Goal: Task Accomplishment & Management: Complete application form

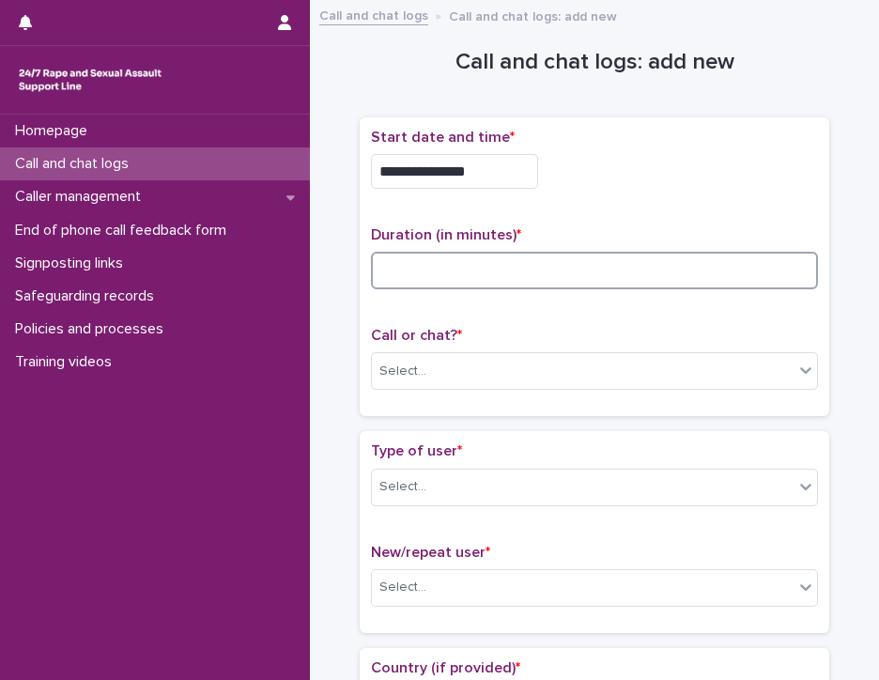
click at [465, 268] on input at bounding box center [594, 271] width 447 height 38
type input "**"
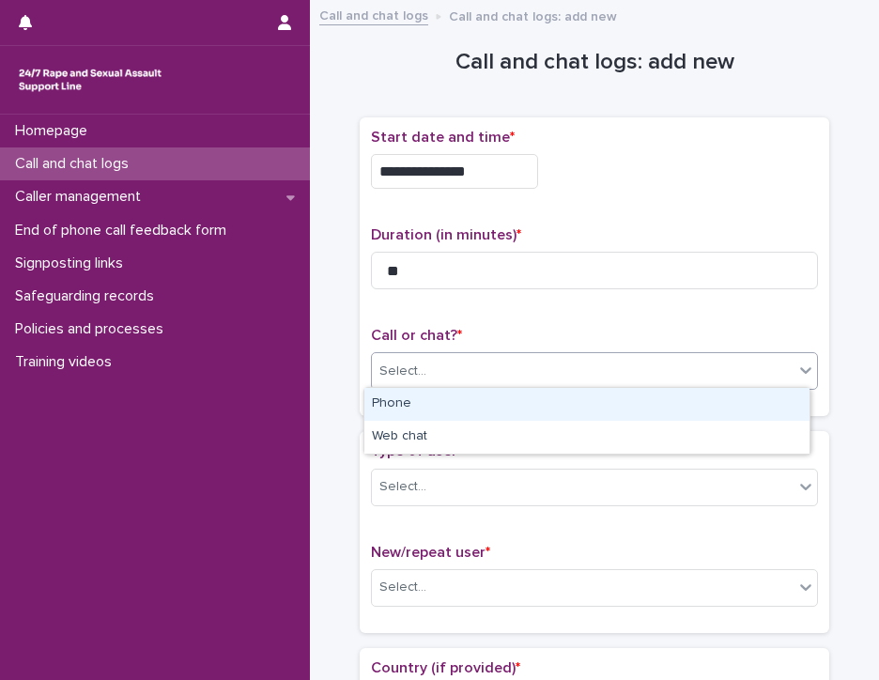
click at [450, 365] on div "Select..." at bounding box center [583, 371] width 422 height 31
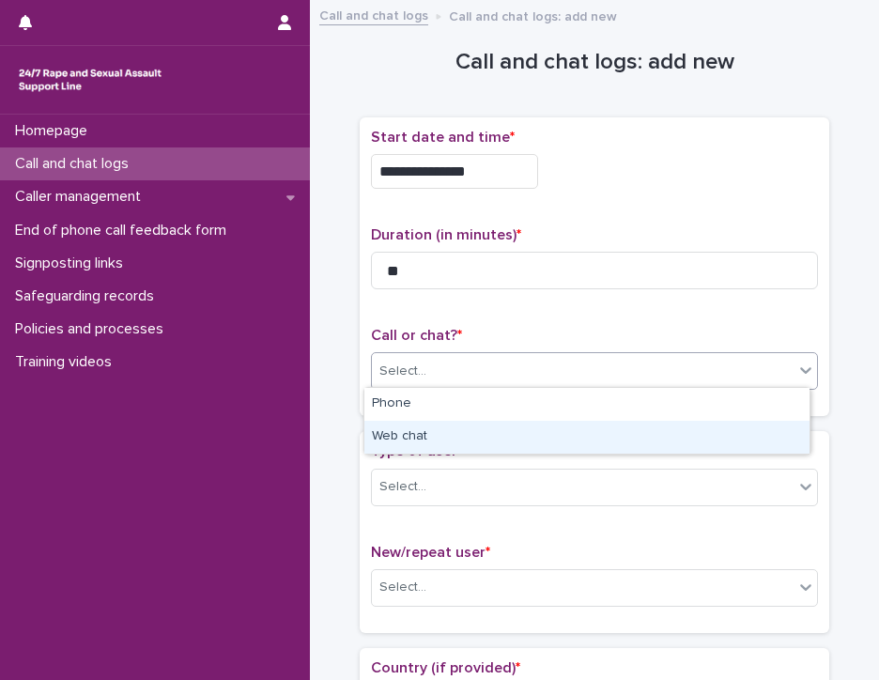
click at [454, 431] on div "Web chat" at bounding box center [586, 437] width 445 height 33
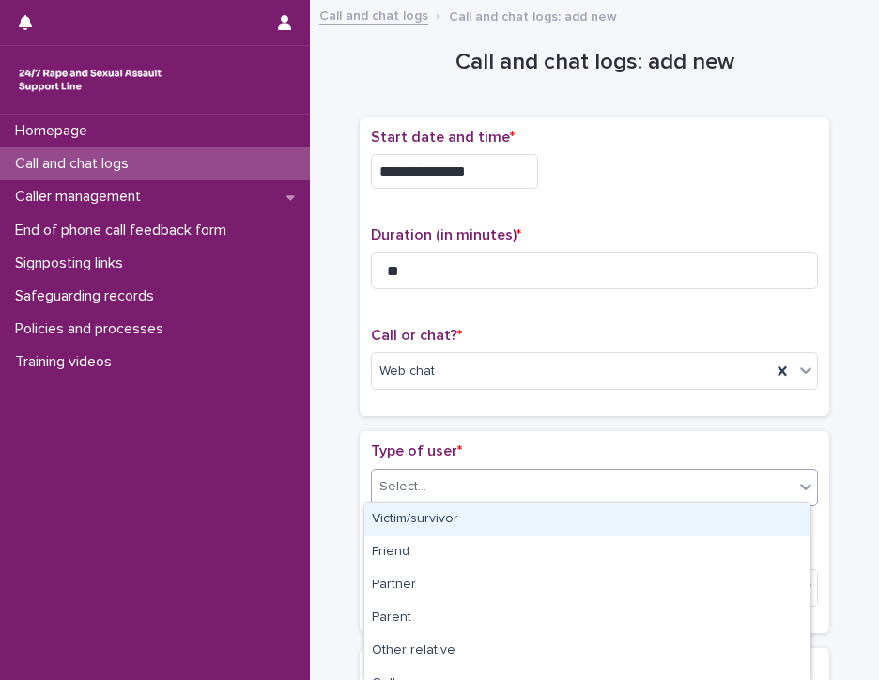
click at [447, 488] on div "Select..." at bounding box center [583, 486] width 422 height 31
click at [447, 510] on div "Victim/survivor" at bounding box center [586, 519] width 445 height 33
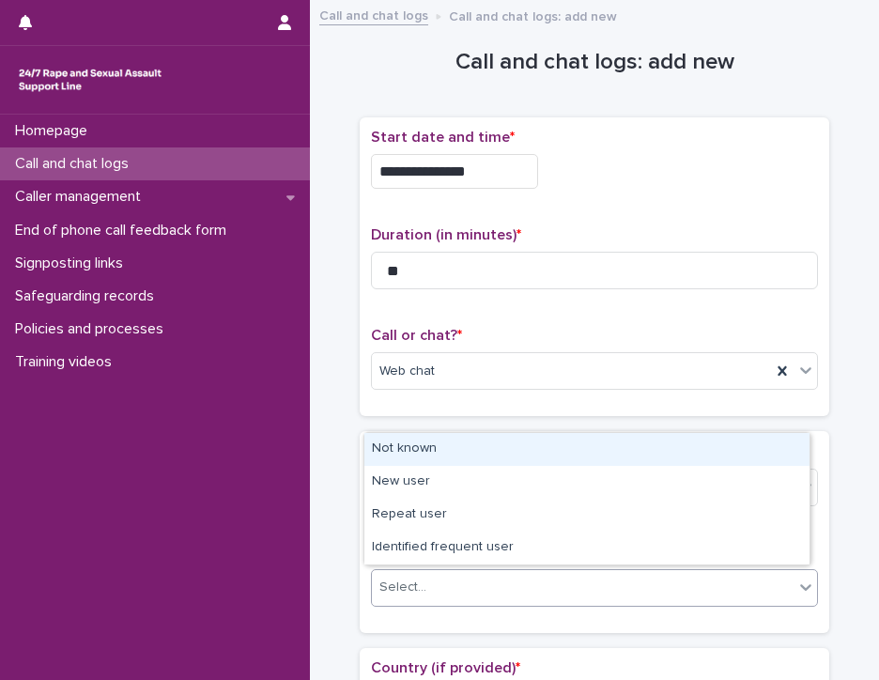
click at [444, 579] on div "Select..." at bounding box center [583, 587] width 422 height 31
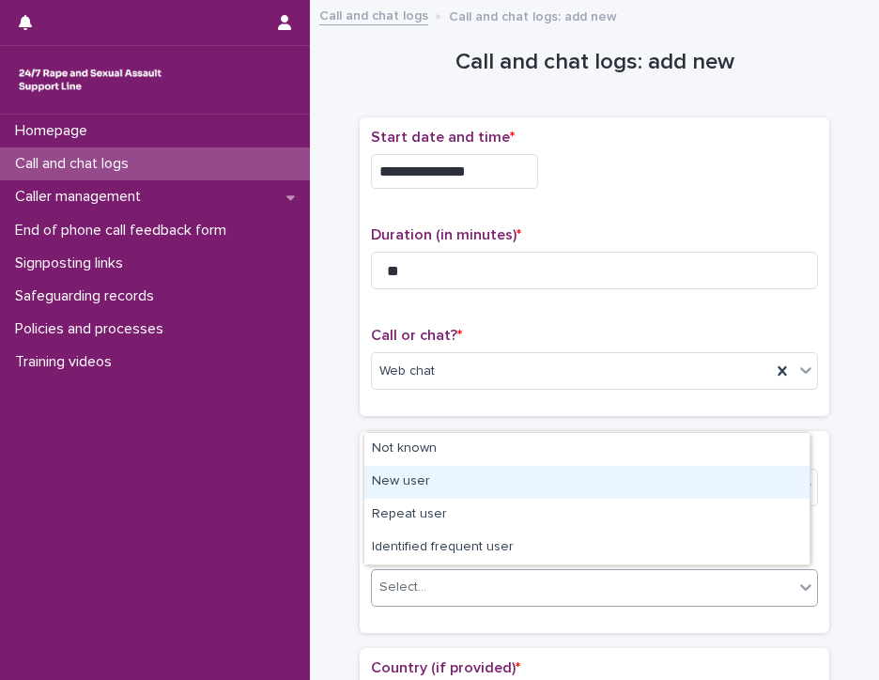
click at [458, 482] on div "New user" at bounding box center [586, 482] width 445 height 33
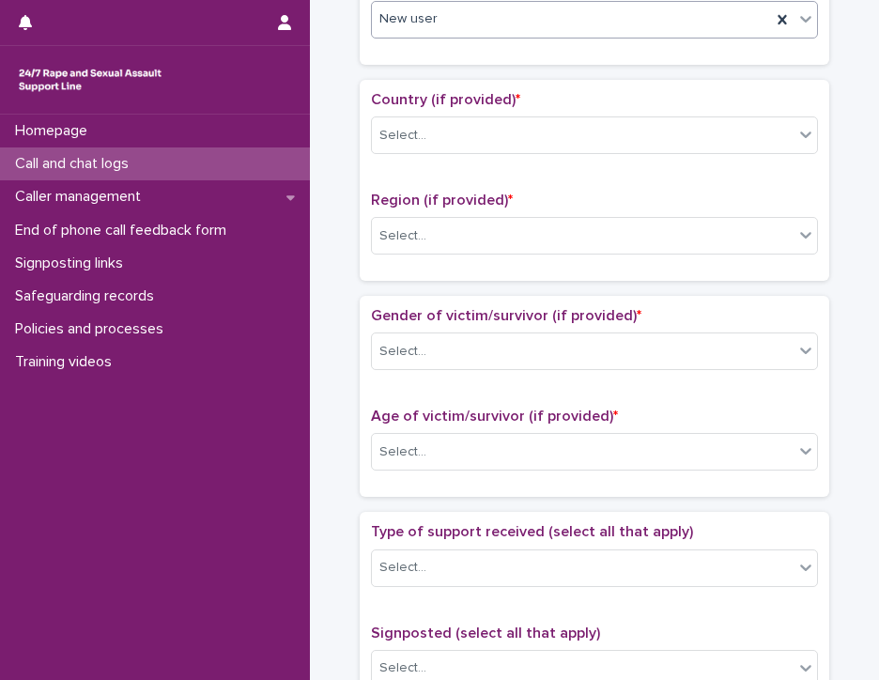
scroll to position [571, 0]
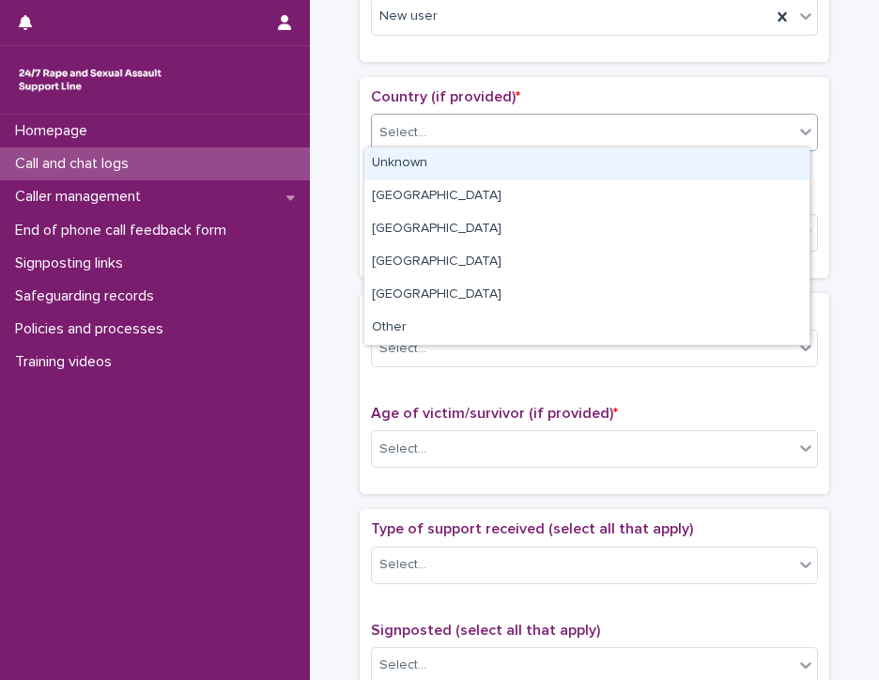
click at [796, 134] on icon at bounding box center [805, 131] width 19 height 19
click at [774, 161] on div "Unknown" at bounding box center [586, 163] width 445 height 33
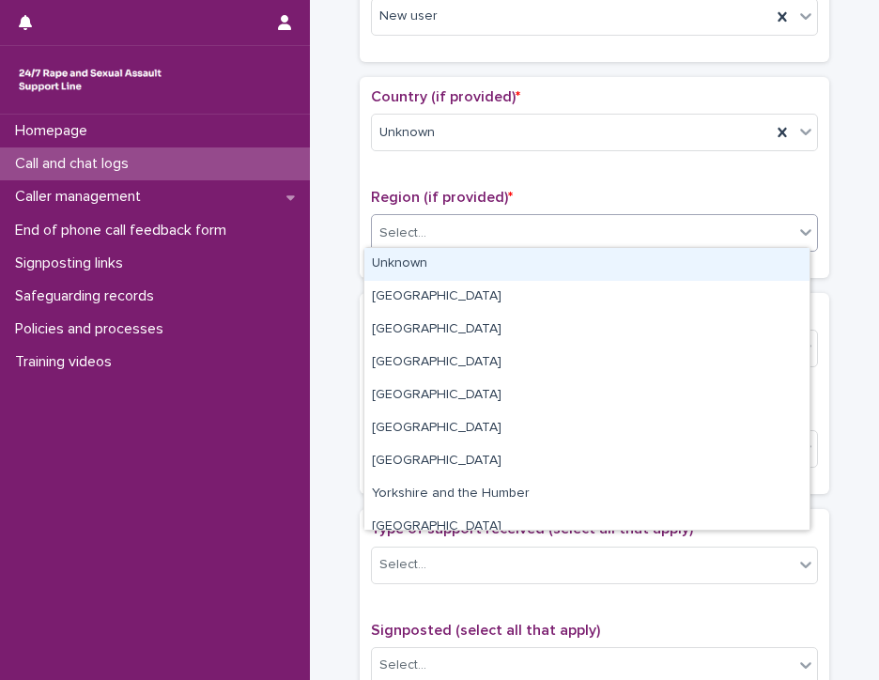
click at [741, 230] on div "Select..." at bounding box center [583, 233] width 422 height 31
click at [725, 263] on div "Unknown" at bounding box center [586, 264] width 445 height 33
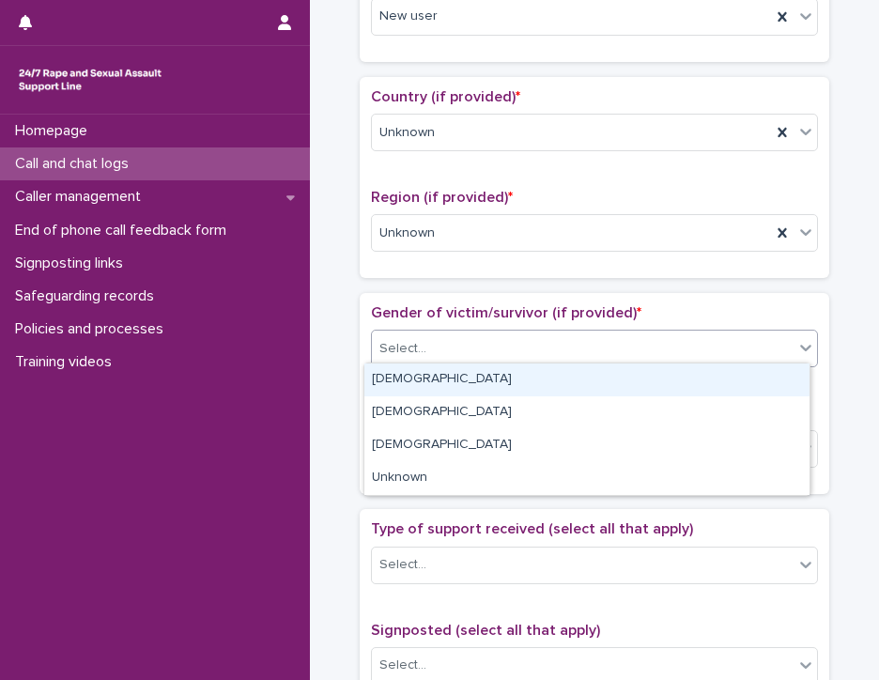
click at [689, 343] on div "Select..." at bounding box center [583, 348] width 422 height 31
click at [669, 382] on div "[DEMOGRAPHIC_DATA]" at bounding box center [586, 379] width 445 height 33
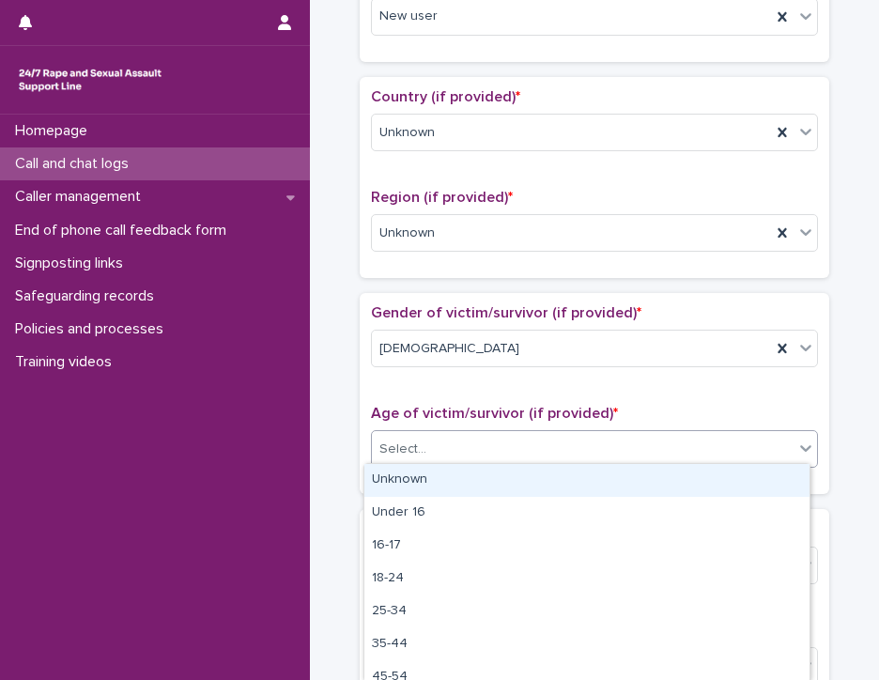
click at [653, 434] on div "Select..." at bounding box center [583, 449] width 422 height 31
click at [646, 471] on div "Unknown" at bounding box center [586, 480] width 445 height 33
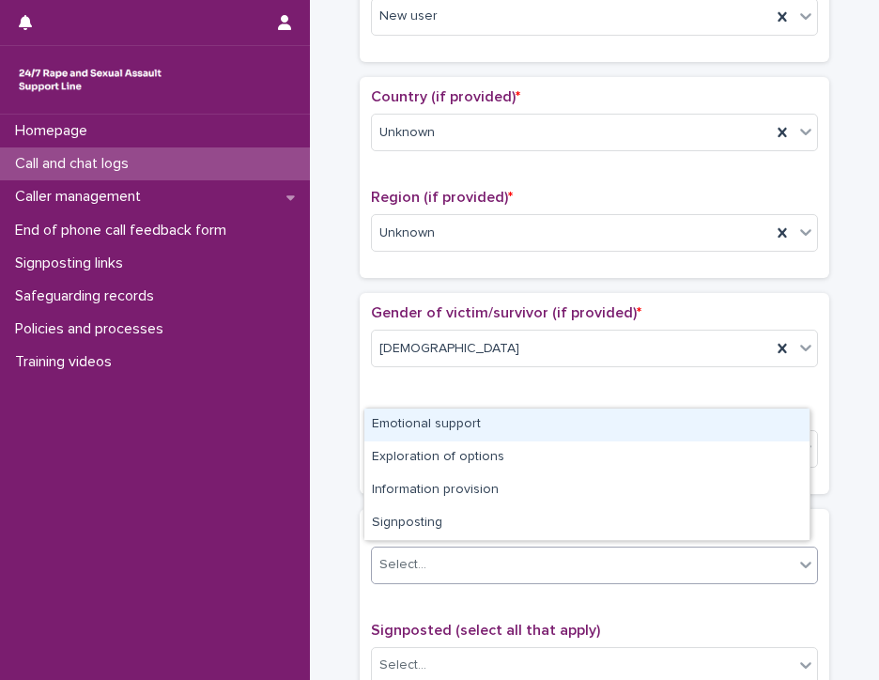
click at [644, 564] on div "Select..." at bounding box center [583, 564] width 422 height 31
click at [652, 420] on div "Emotional support" at bounding box center [586, 424] width 445 height 33
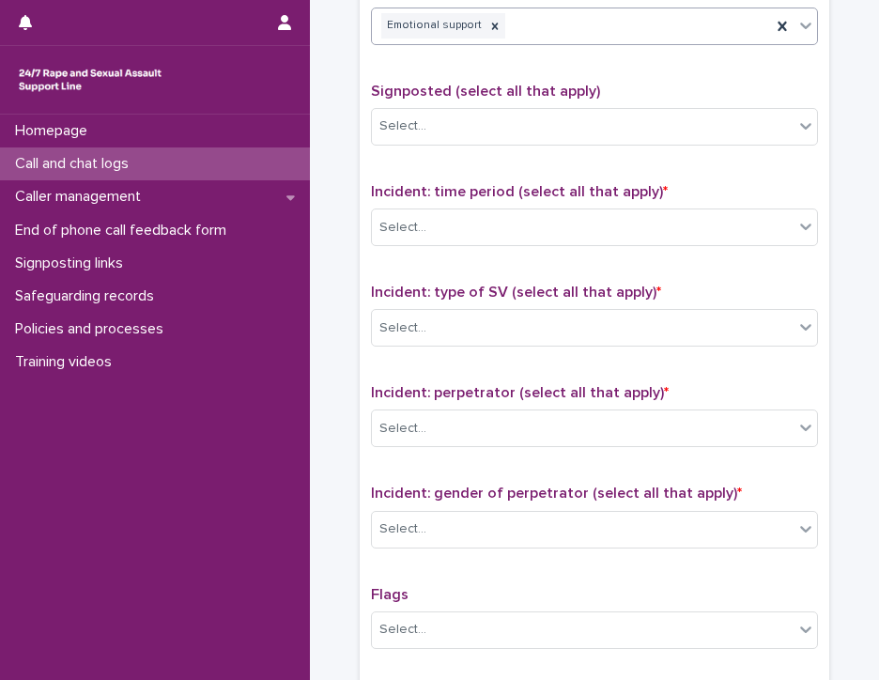
scroll to position [1112, 0]
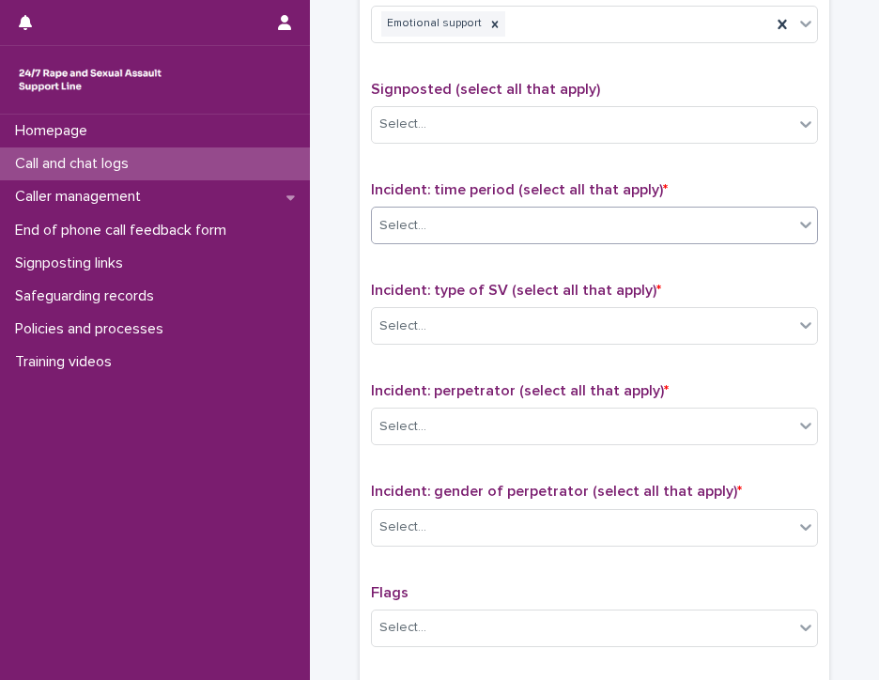
click at [533, 221] on div "Select..." at bounding box center [583, 225] width 422 height 31
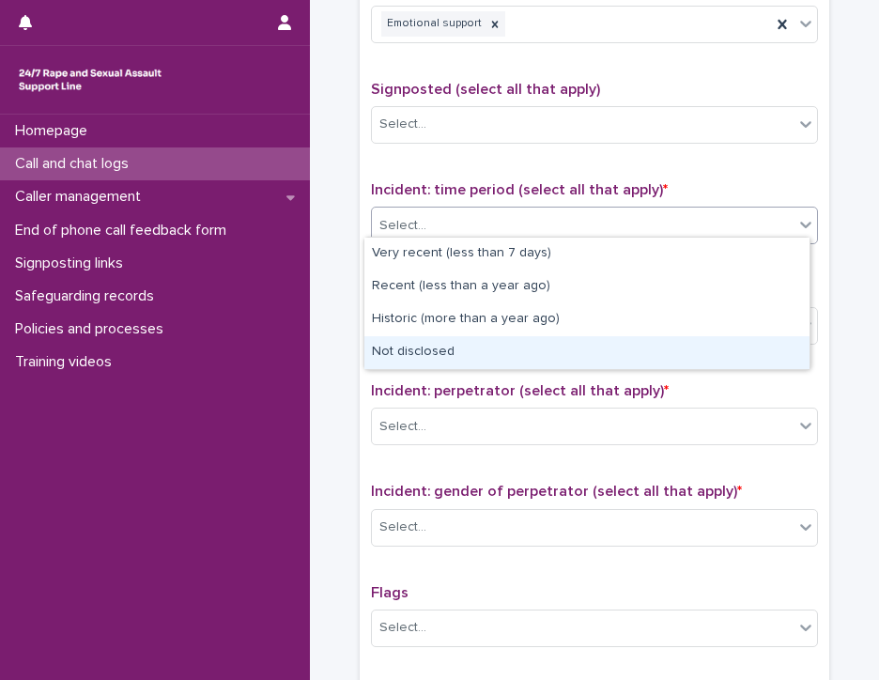
click at [523, 338] on div "Not disclosed" at bounding box center [586, 352] width 445 height 33
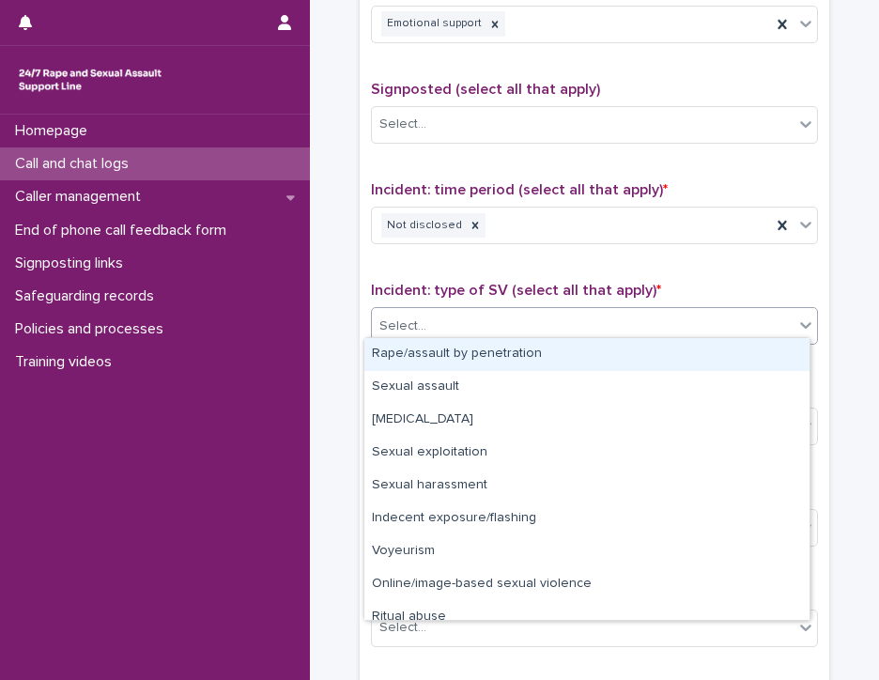
click at [523, 321] on div "Select..." at bounding box center [583, 326] width 422 height 31
click at [520, 350] on div "Rape/assault by penetration" at bounding box center [586, 354] width 445 height 33
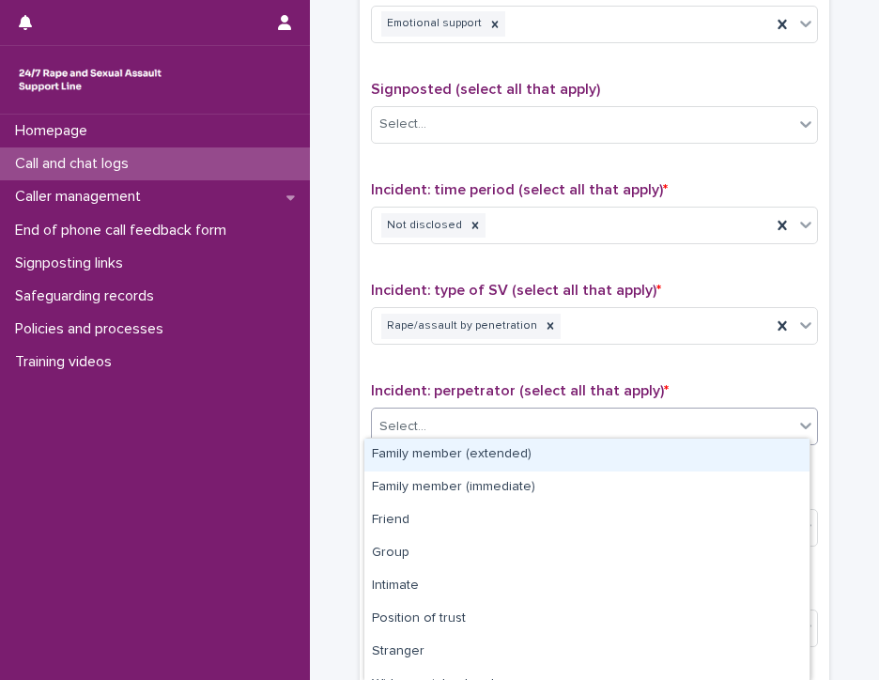
click at [507, 412] on div "Select..." at bounding box center [583, 426] width 422 height 31
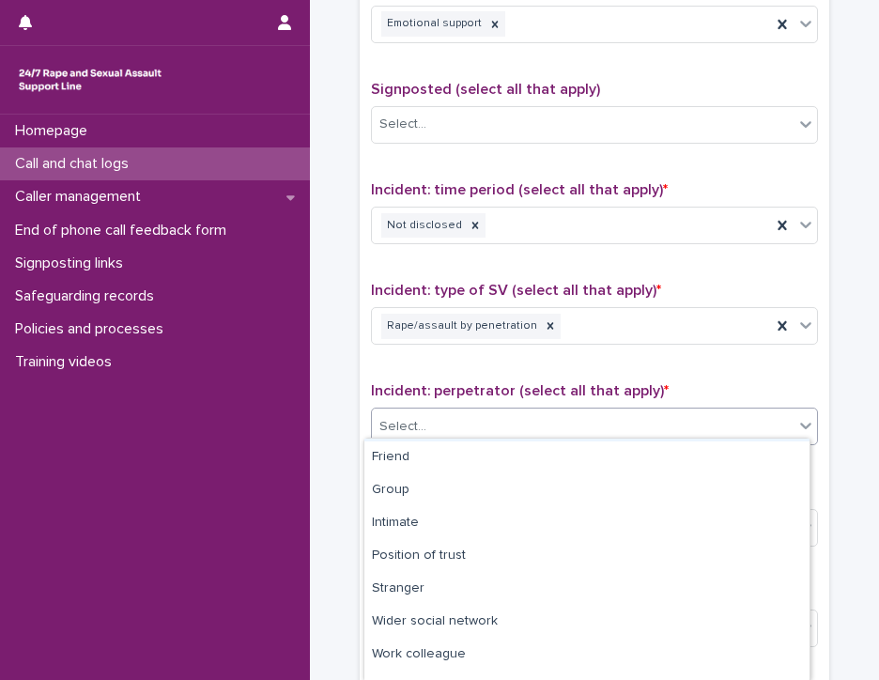
scroll to position [118, 0]
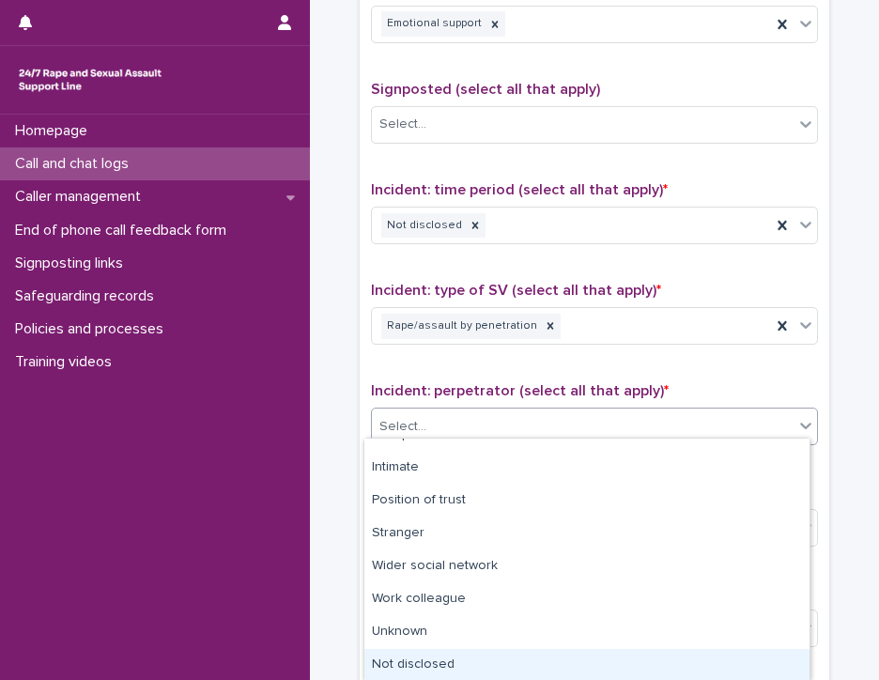
click at [753, 665] on div "Not disclosed" at bounding box center [586, 665] width 445 height 33
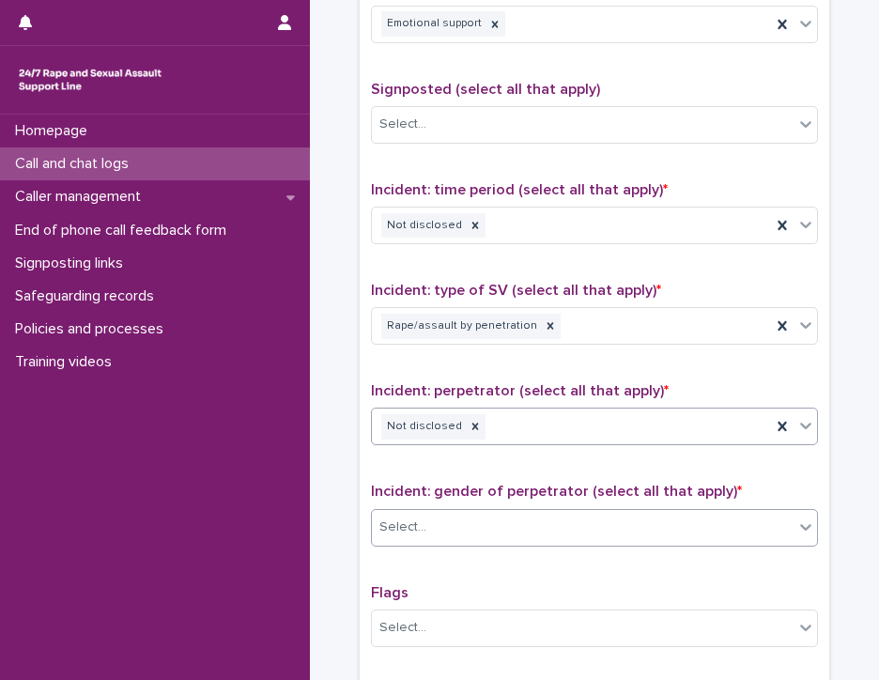
click at [690, 517] on div "Select..." at bounding box center [583, 527] width 422 height 31
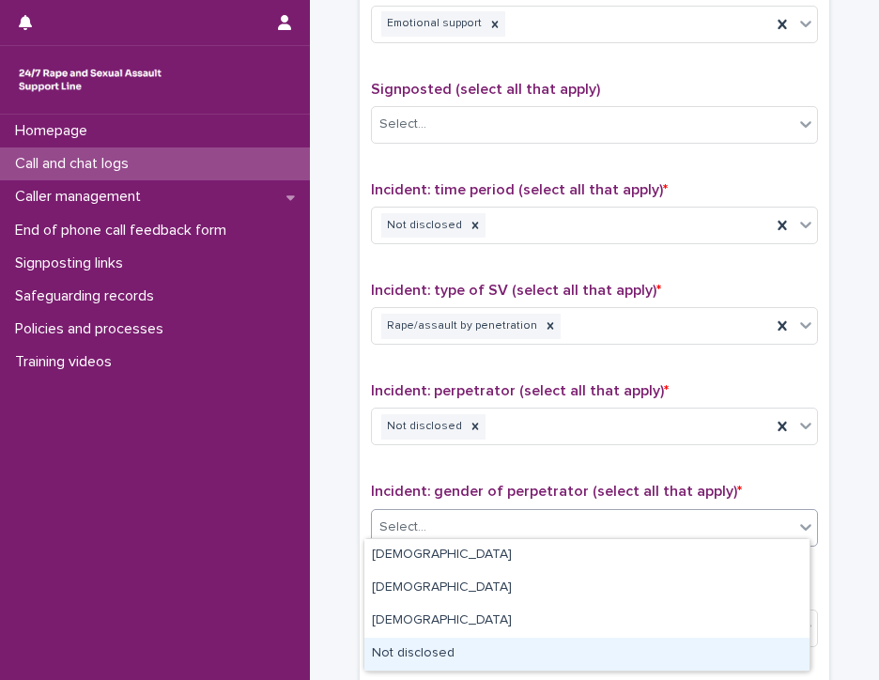
click at [627, 652] on div "Not disclosed" at bounding box center [586, 653] width 445 height 33
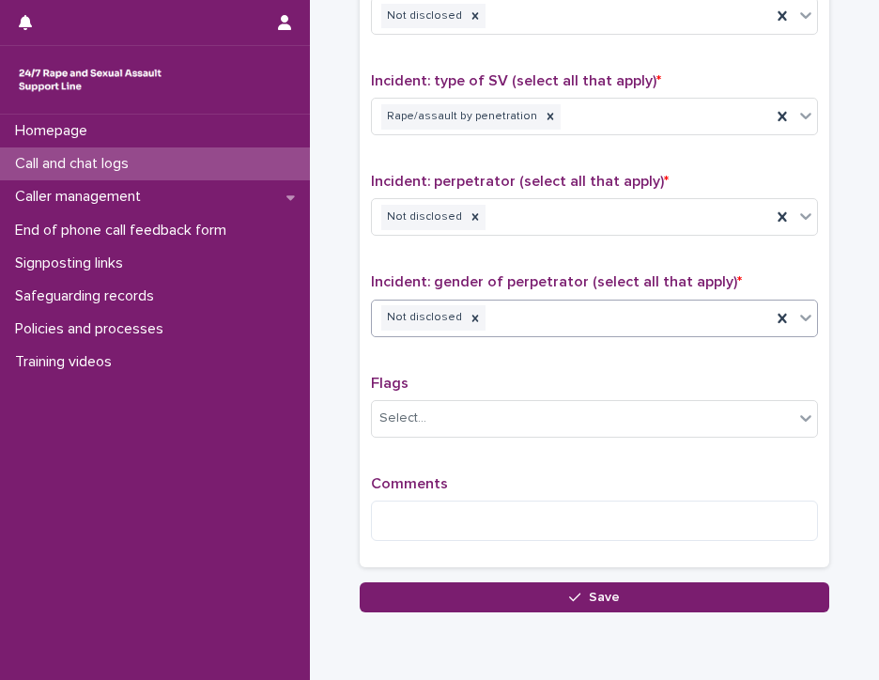
scroll to position [1392, 0]
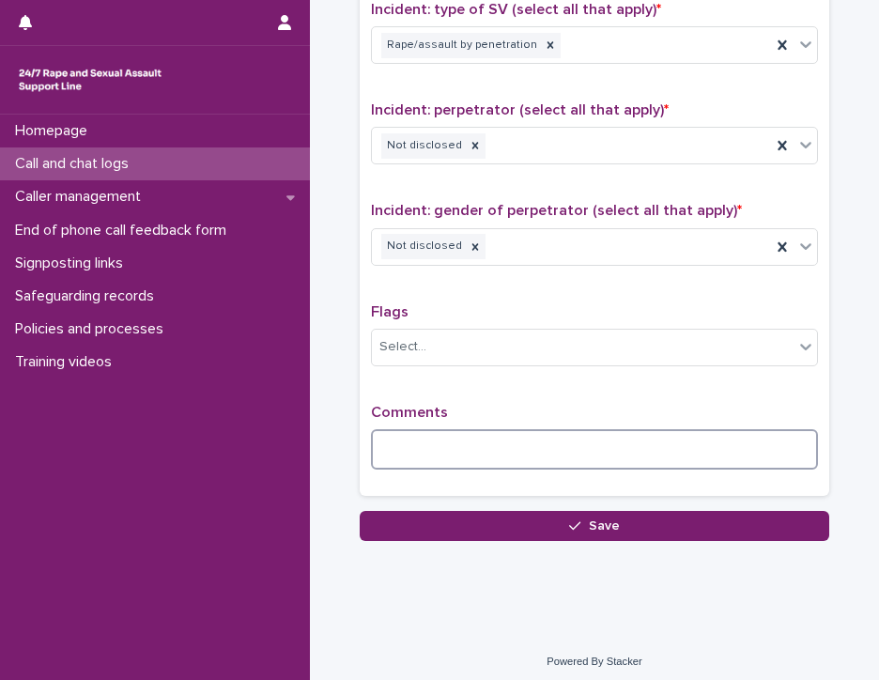
click at [417, 438] on textarea at bounding box center [594, 449] width 447 height 40
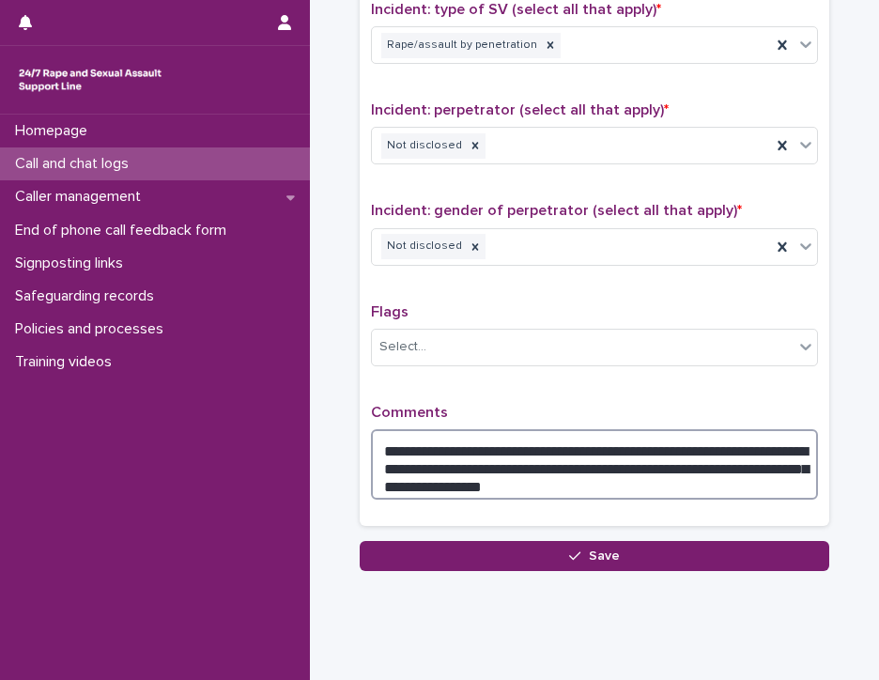
click at [428, 453] on textarea "**********" at bounding box center [594, 464] width 447 height 71
click at [522, 472] on textarea "**********" at bounding box center [594, 464] width 447 height 71
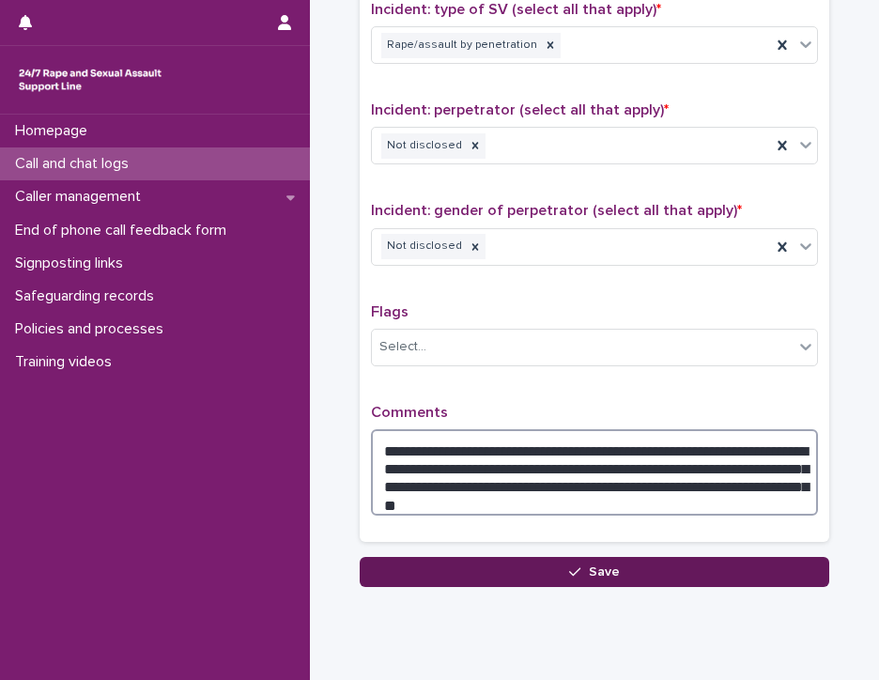
type textarea "**********"
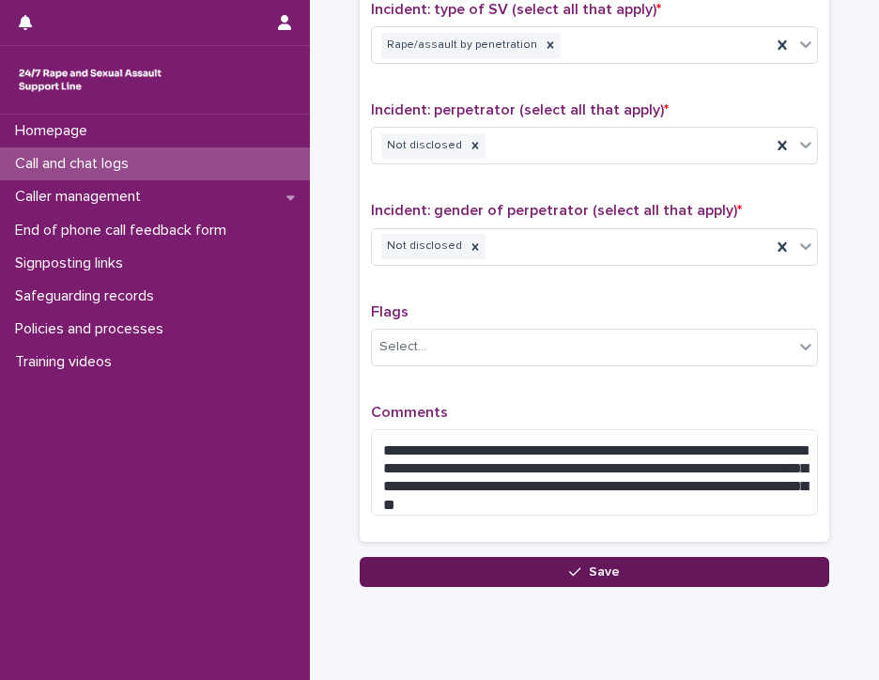
click at [426, 564] on button "Save" at bounding box center [594, 572] width 469 height 30
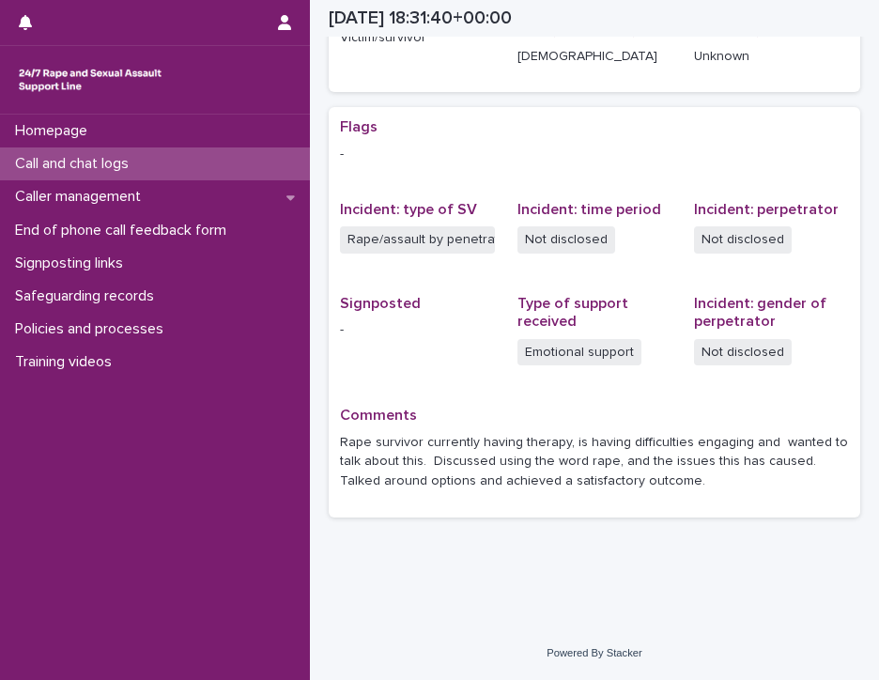
scroll to position [319, 0]
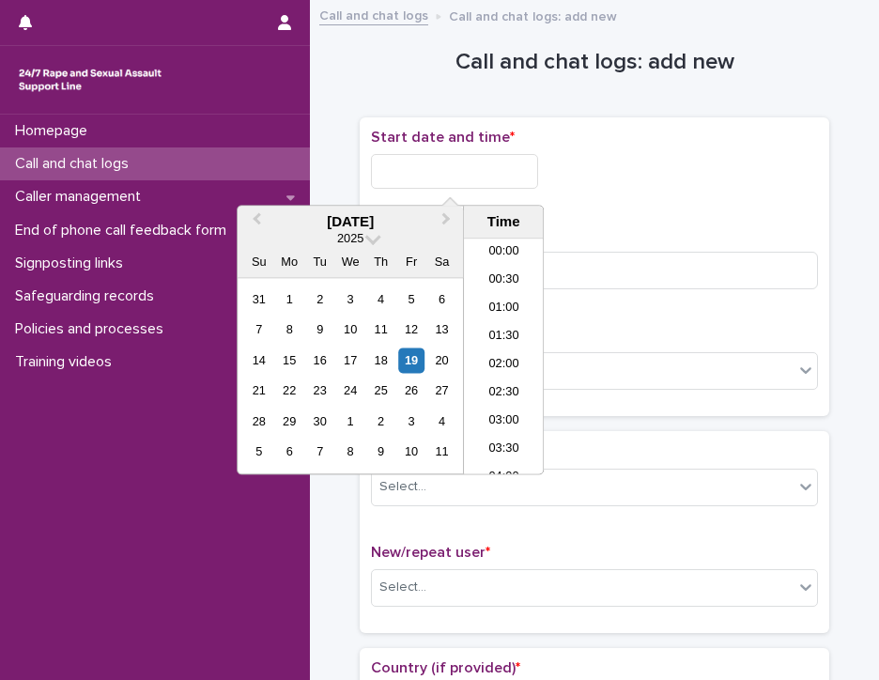
scroll to position [995, 0]
click at [385, 168] on input "text" at bounding box center [454, 171] width 167 height 35
click at [488, 358] on li "19:30" at bounding box center [504, 357] width 80 height 28
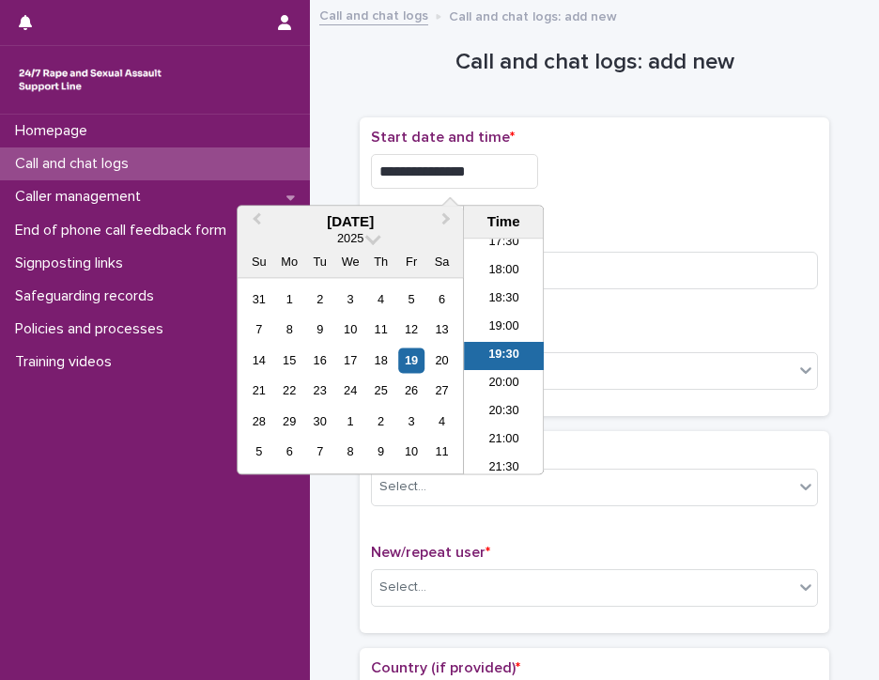
click at [478, 179] on input "**********" at bounding box center [454, 171] width 167 height 35
type input "**********"
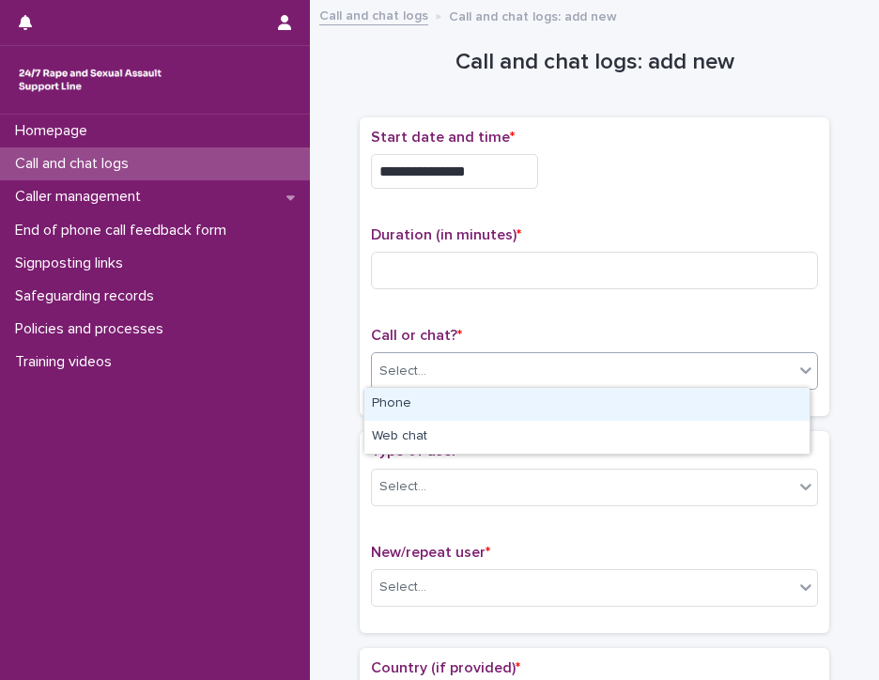
click at [428, 369] on div "Select..." at bounding box center [583, 371] width 422 height 31
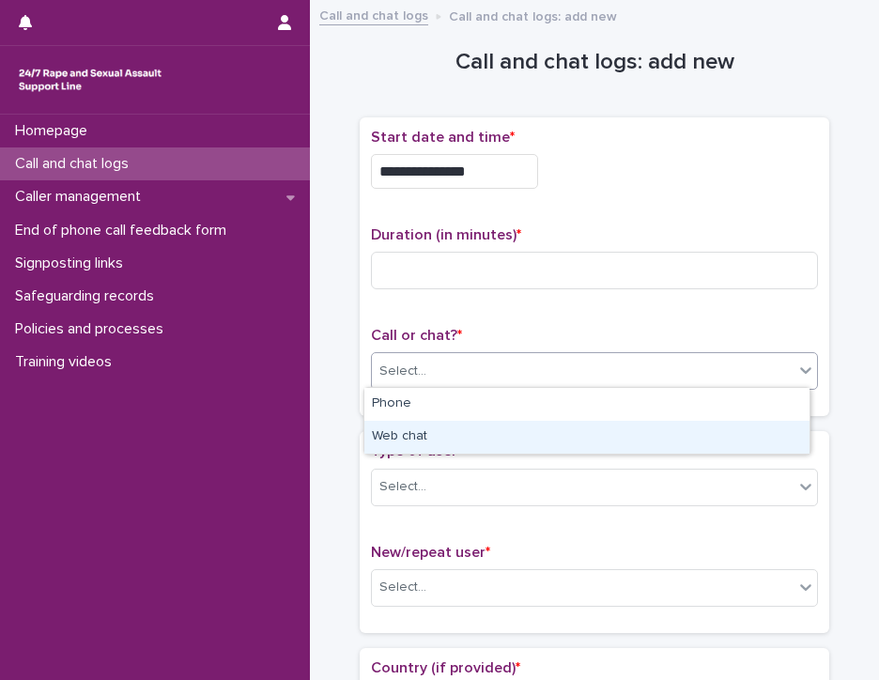
drag, startPoint x: 432, startPoint y: 420, endPoint x: 433, endPoint y: 435, distance: 15.1
click at [433, 435] on div "Web chat" at bounding box center [586, 437] width 445 height 33
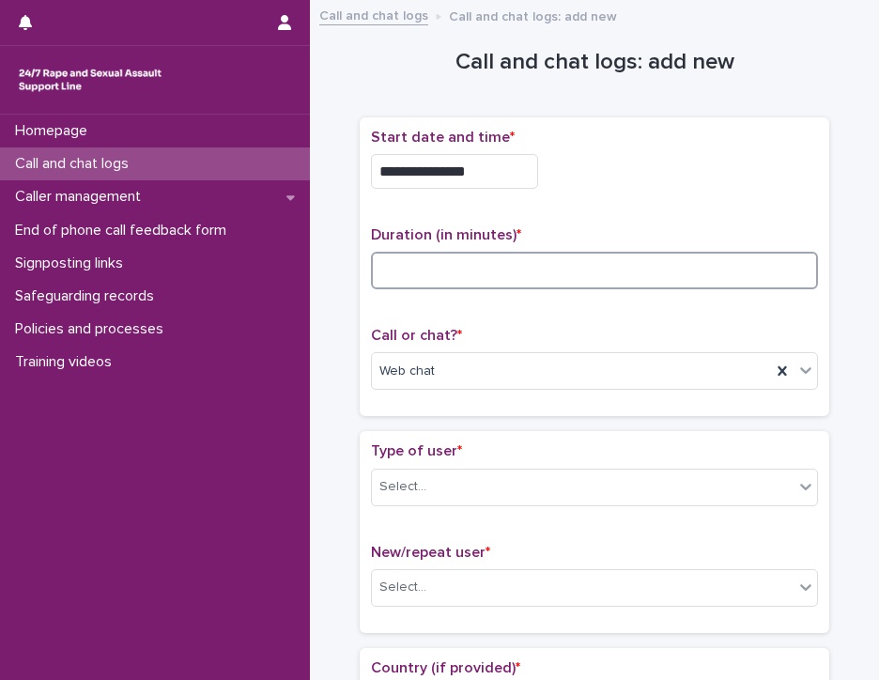
click at [407, 259] on input at bounding box center [594, 271] width 447 height 38
type input "*"
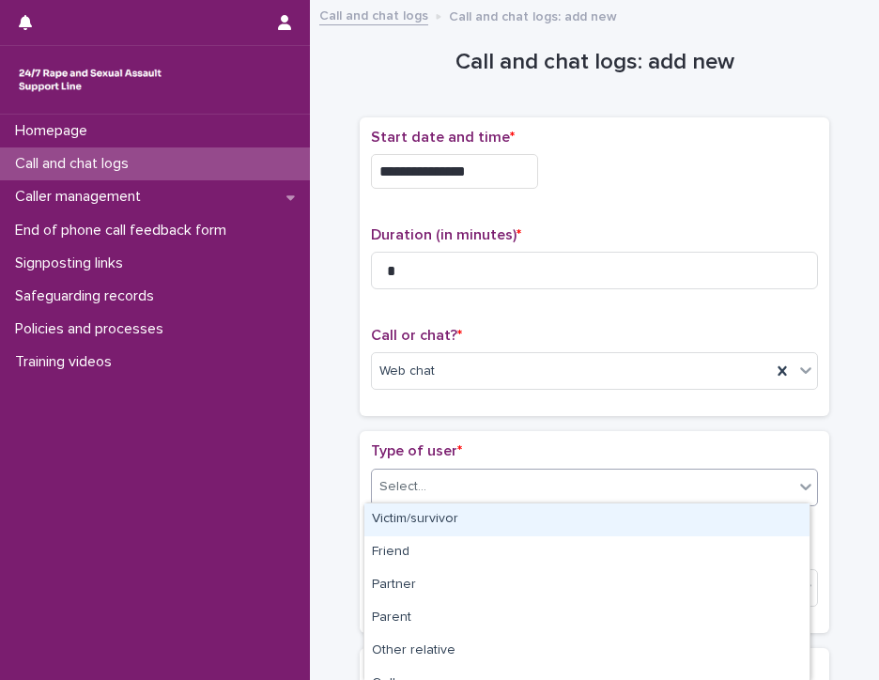
click at [427, 484] on div "Select..." at bounding box center [583, 486] width 422 height 31
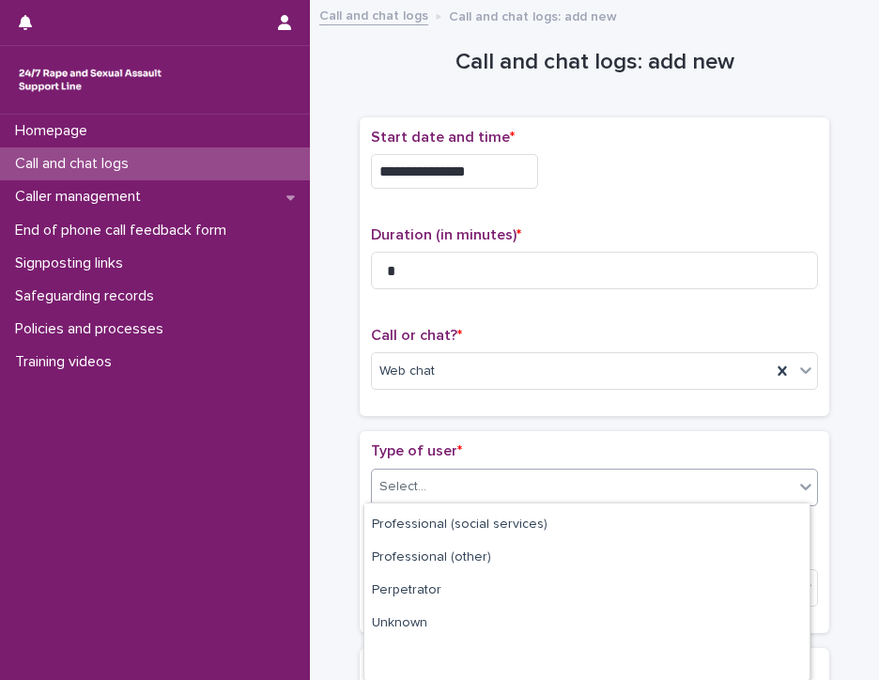
scroll to position [315, 0]
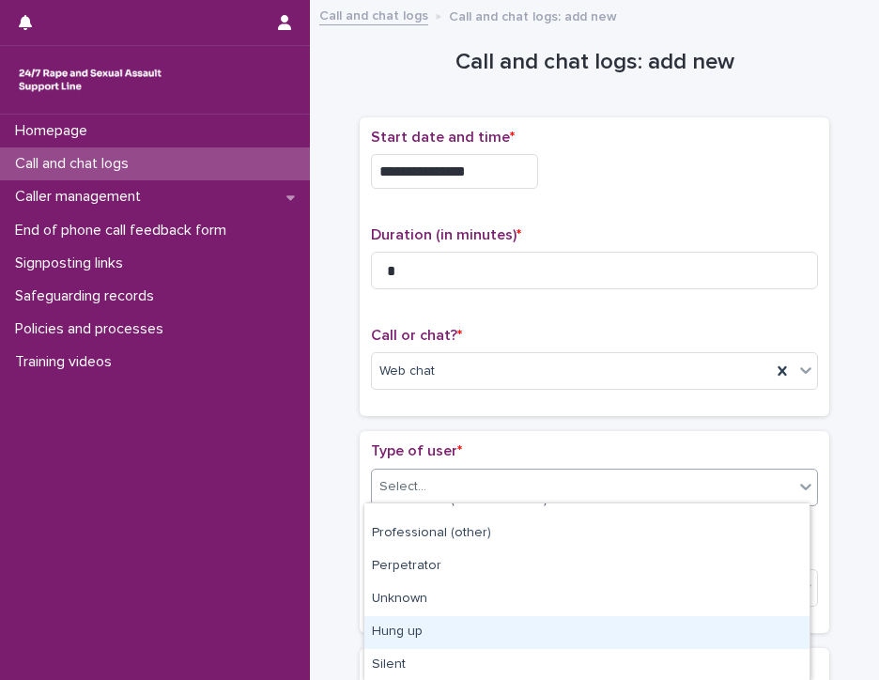
click at [760, 633] on div "Hung up" at bounding box center [586, 632] width 445 height 33
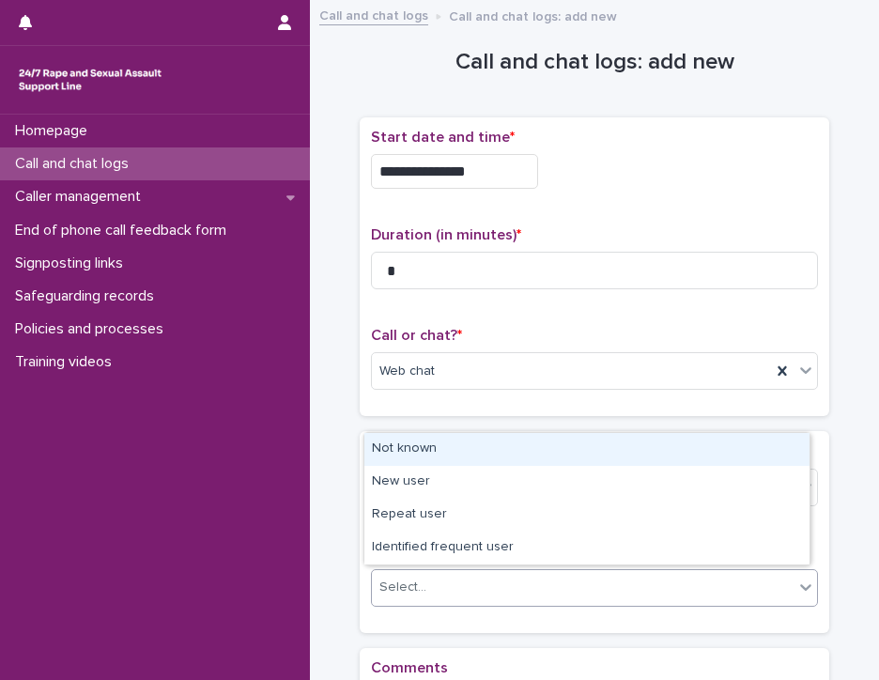
click at [769, 589] on div "Select..." at bounding box center [583, 587] width 422 height 31
click at [765, 450] on div "Not known" at bounding box center [586, 449] width 445 height 33
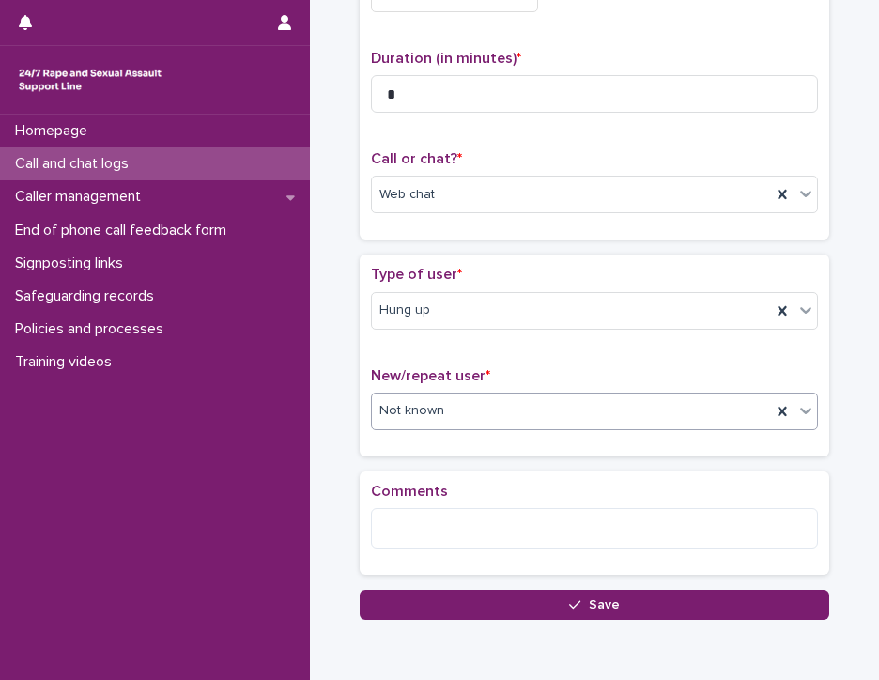
scroll to position [202, 0]
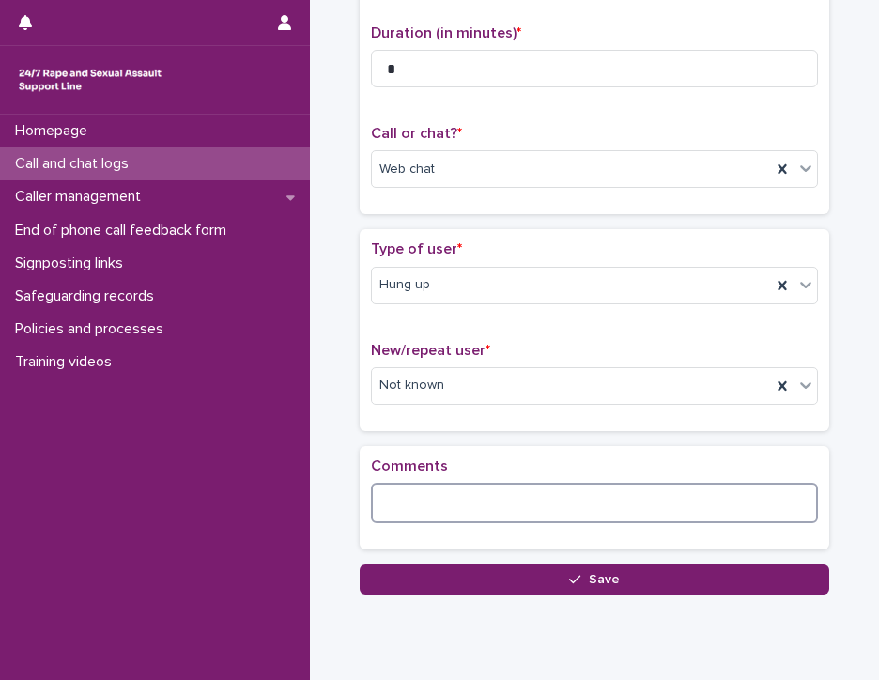
click at [400, 489] on textarea at bounding box center [594, 503] width 447 height 40
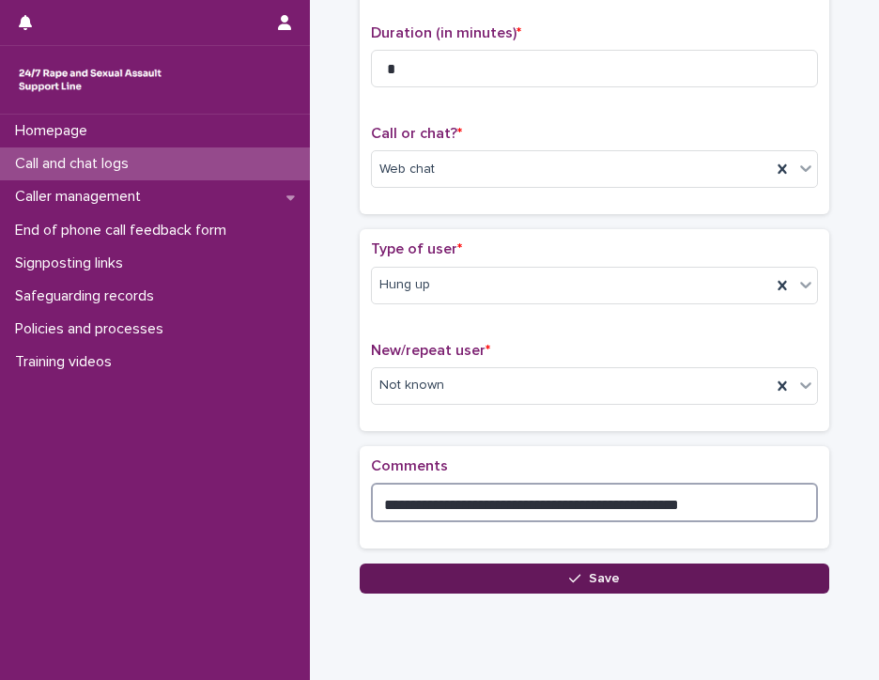
type textarea "**********"
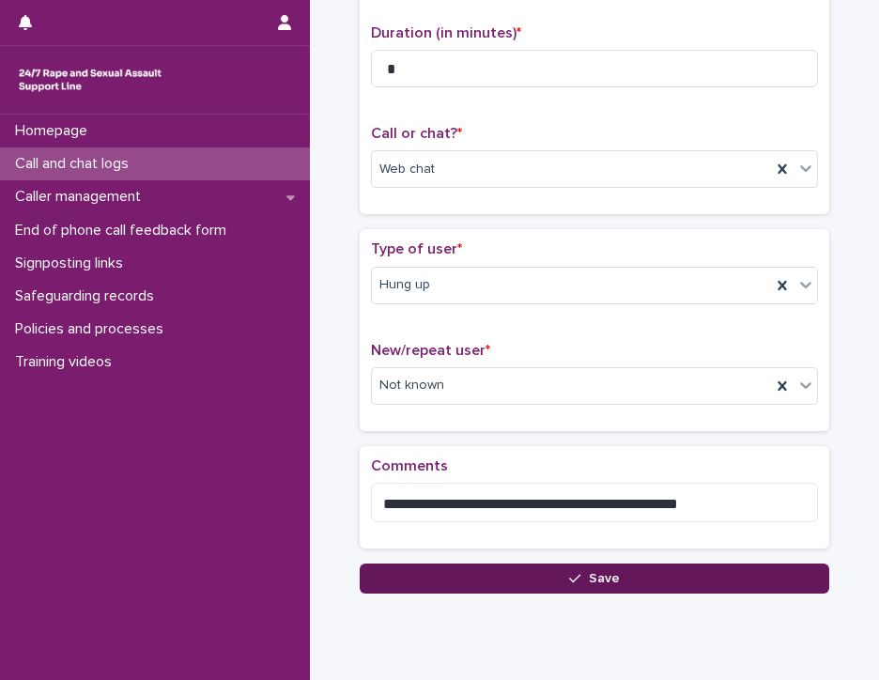
click at [403, 568] on button "Save" at bounding box center [594, 578] width 469 height 30
